Goal: Task Accomplishment & Management: Use online tool/utility

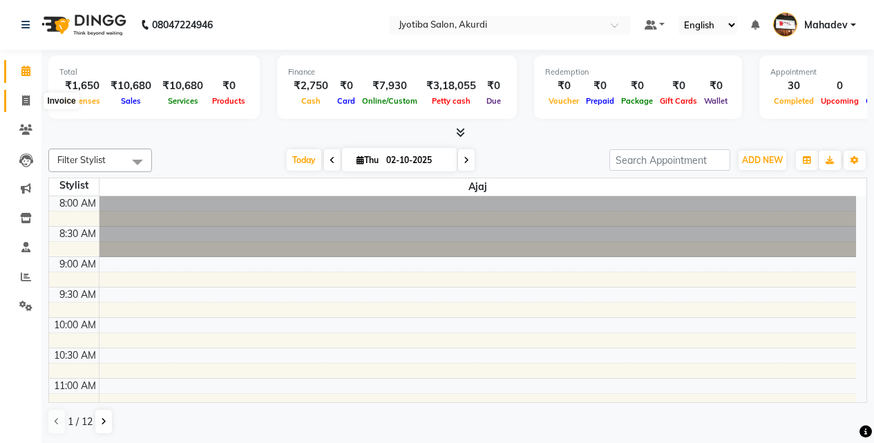
click at [23, 102] on icon at bounding box center [26, 100] width 8 height 10
select select "service"
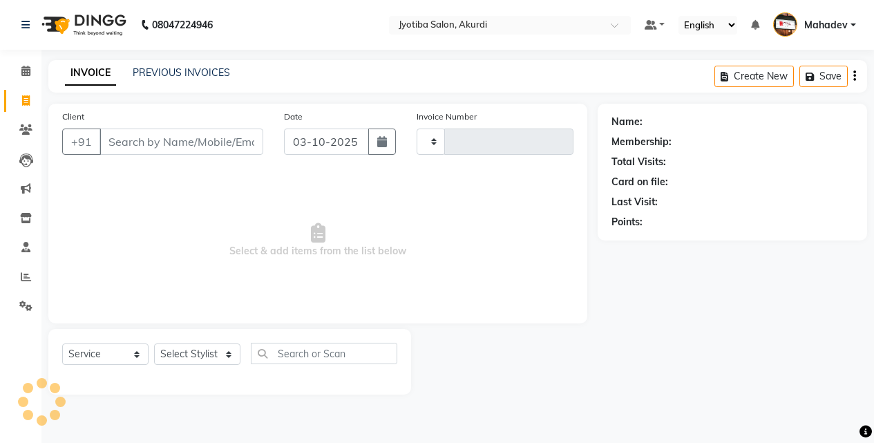
type input "6578"
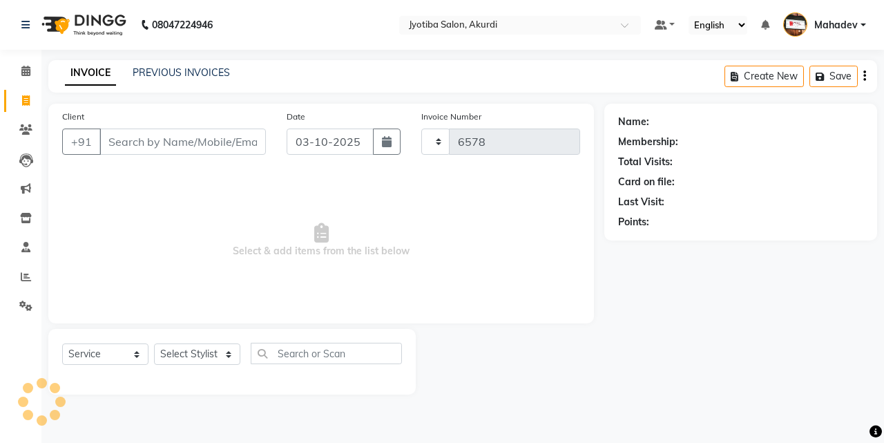
select select "557"
click at [142, 139] on input "Client" at bounding box center [182, 141] width 166 height 26
click at [268, 200] on span "Select & add items from the list below" at bounding box center [321, 240] width 518 height 138
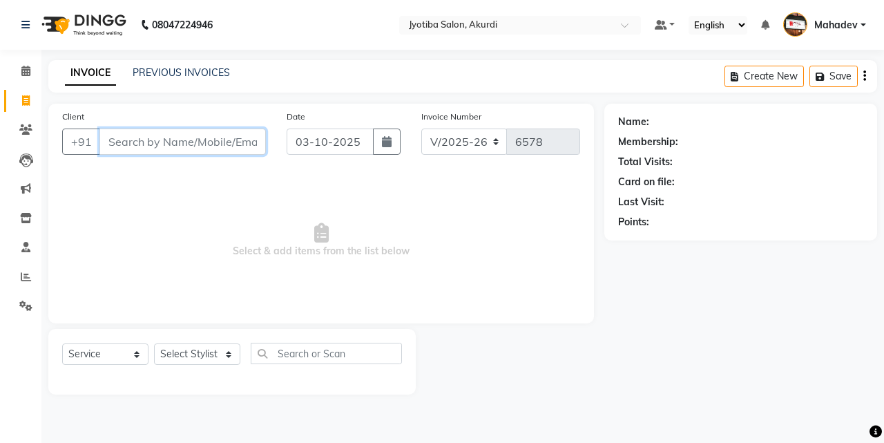
click at [157, 145] on input "Client" at bounding box center [182, 141] width 166 height 26
click at [28, 278] on icon at bounding box center [26, 276] width 10 height 10
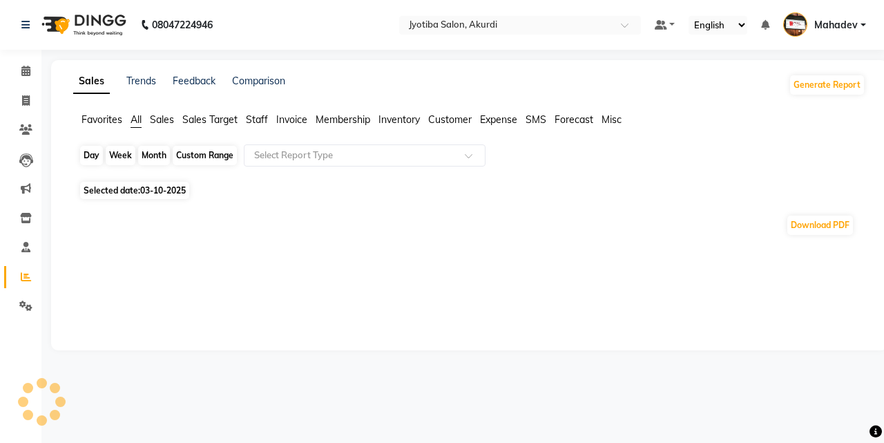
click at [92, 149] on div "Day" at bounding box center [91, 155] width 23 height 19
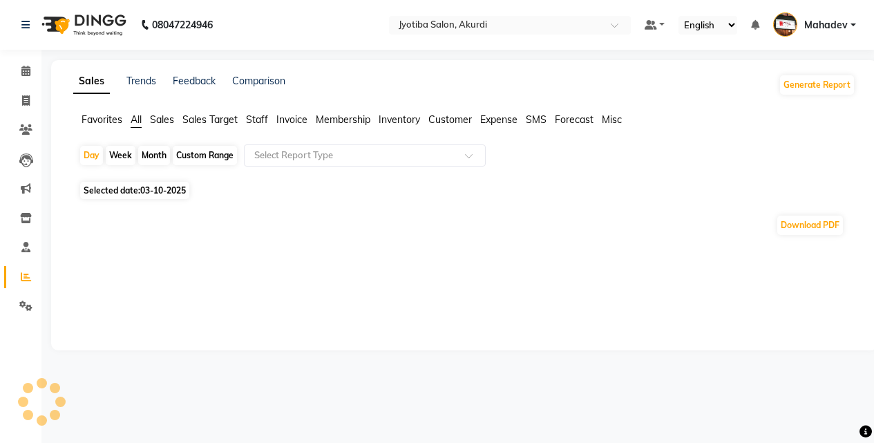
select select "10"
select select "2025"
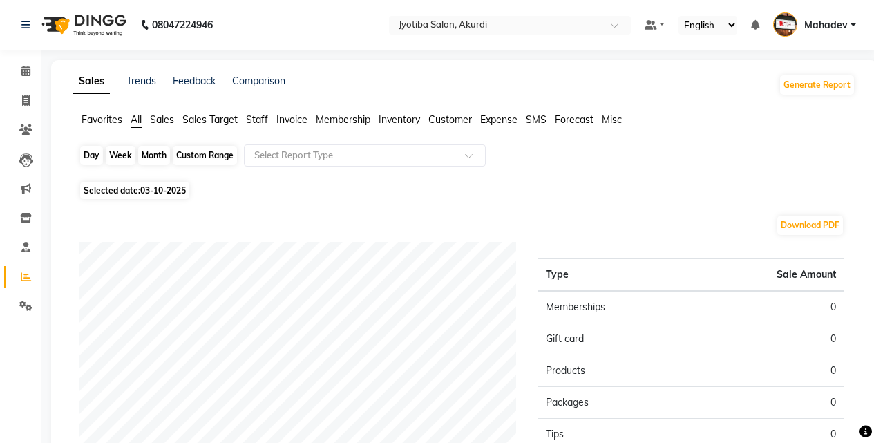
click at [92, 146] on div "Day" at bounding box center [91, 155] width 23 height 19
select select "10"
select select "2025"
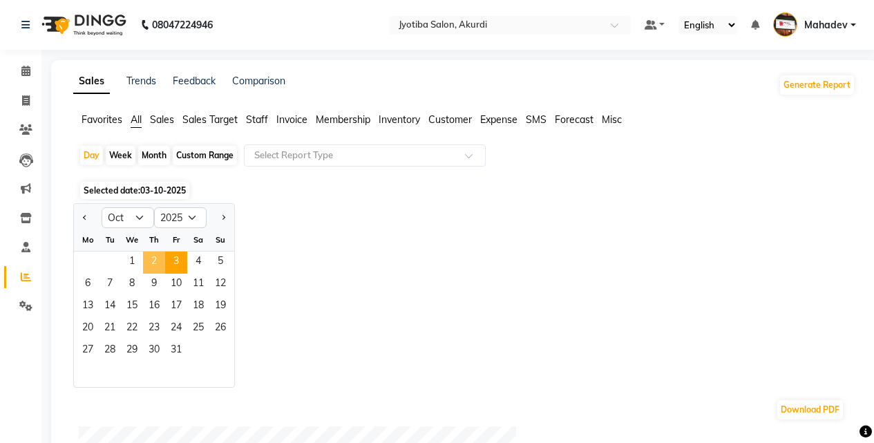
click at [160, 264] on span "2" at bounding box center [154, 262] width 22 height 22
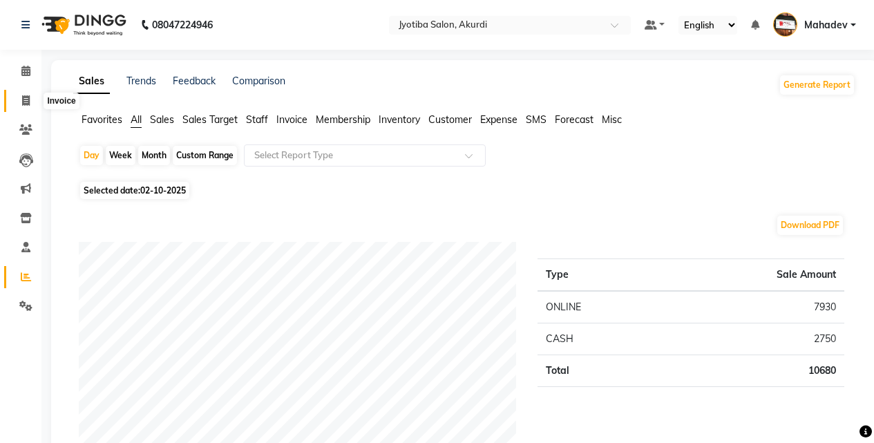
click at [32, 106] on span at bounding box center [26, 101] width 24 height 16
select select "557"
select select "service"
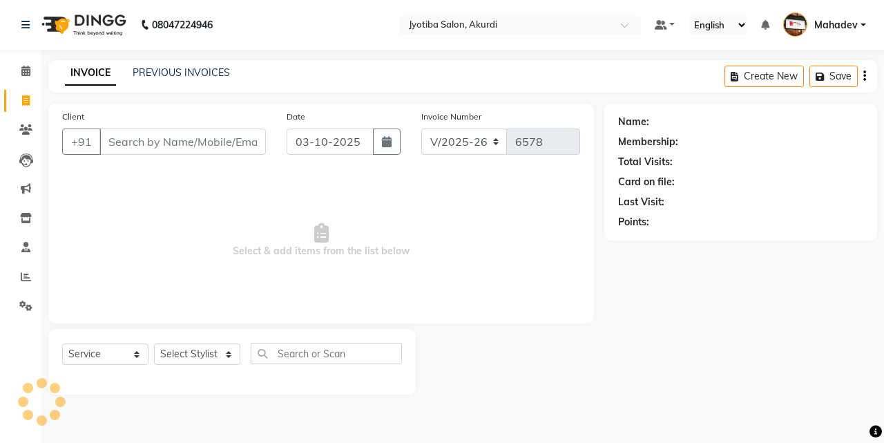
drag, startPoint x: 138, startPoint y: 142, endPoint x: 123, endPoint y: 85, distance: 59.3
click at [139, 126] on div "Client +91" at bounding box center [164, 137] width 224 height 57
click at [26, 276] on icon at bounding box center [26, 276] width 10 height 10
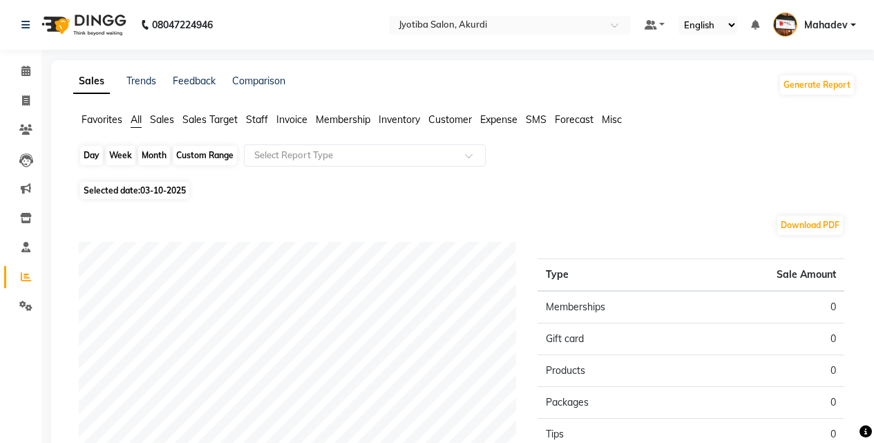
click at [96, 160] on div "Day" at bounding box center [91, 155] width 23 height 19
select select "10"
select select "2025"
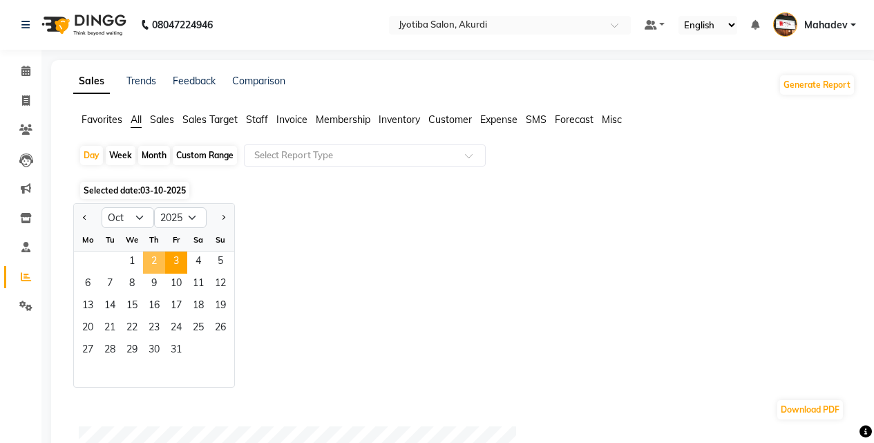
click at [157, 268] on span "2" at bounding box center [154, 262] width 22 height 22
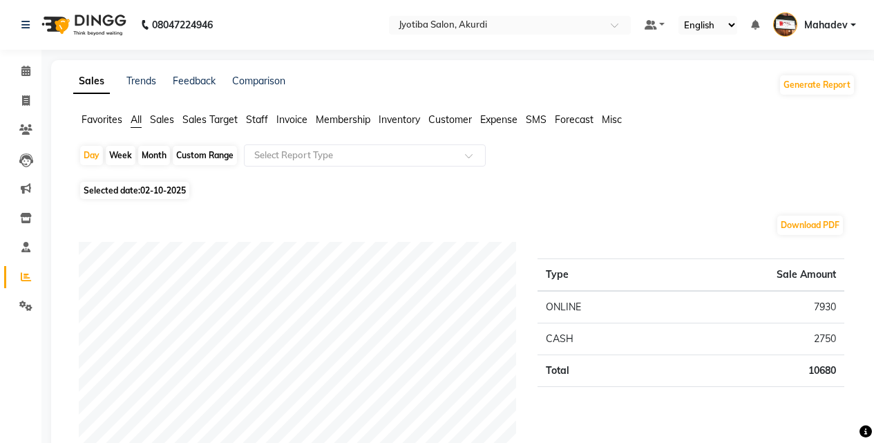
click at [79, 155] on div "Day Week Month Custom Range Select Report Type" at bounding box center [464, 160] width 771 height 33
click at [86, 159] on div "Day" at bounding box center [91, 155] width 23 height 19
select select "10"
select select "2025"
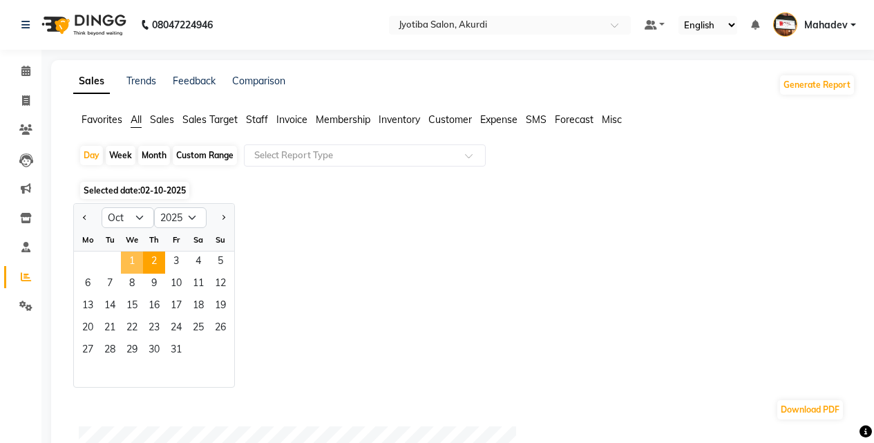
click at [132, 262] on span "1" at bounding box center [132, 262] width 22 height 22
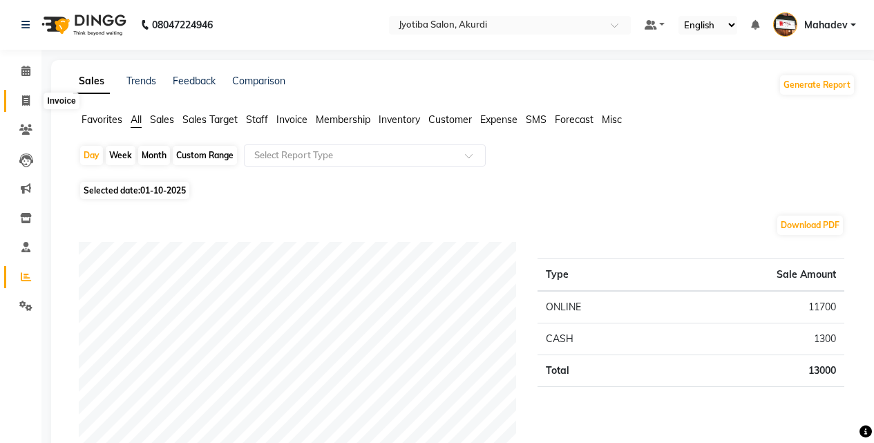
click at [30, 98] on icon at bounding box center [26, 100] width 8 height 10
select select "557"
select select "service"
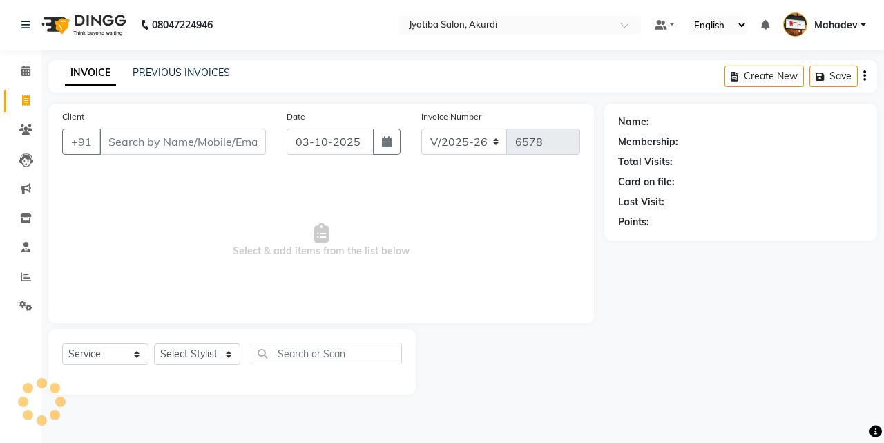
click at [128, 144] on input "Client" at bounding box center [182, 141] width 166 height 26
click at [127, 137] on input "Client" at bounding box center [182, 141] width 166 height 26
